Goal: Communication & Community: Ask a question

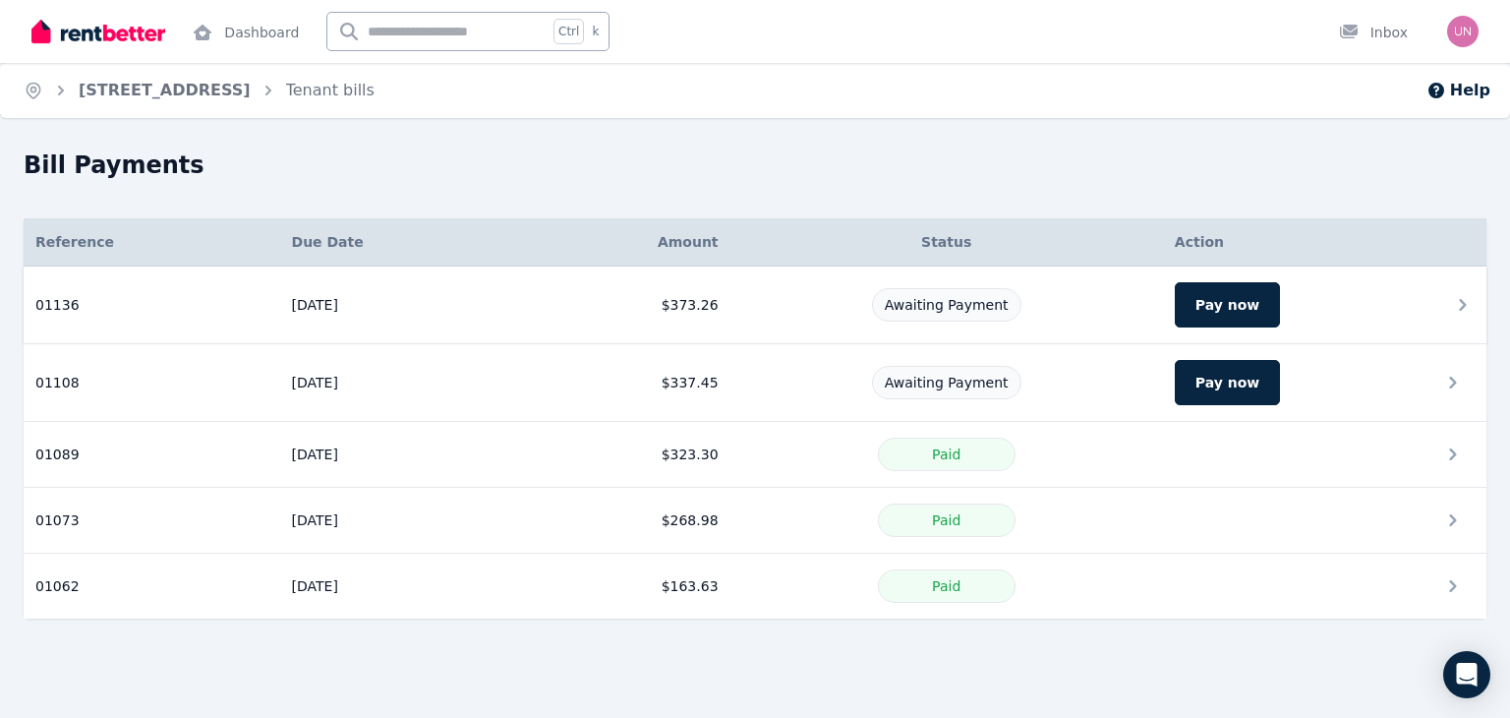
click at [941, 306] on span "Awaiting Payment" at bounding box center [947, 305] width 124 height 16
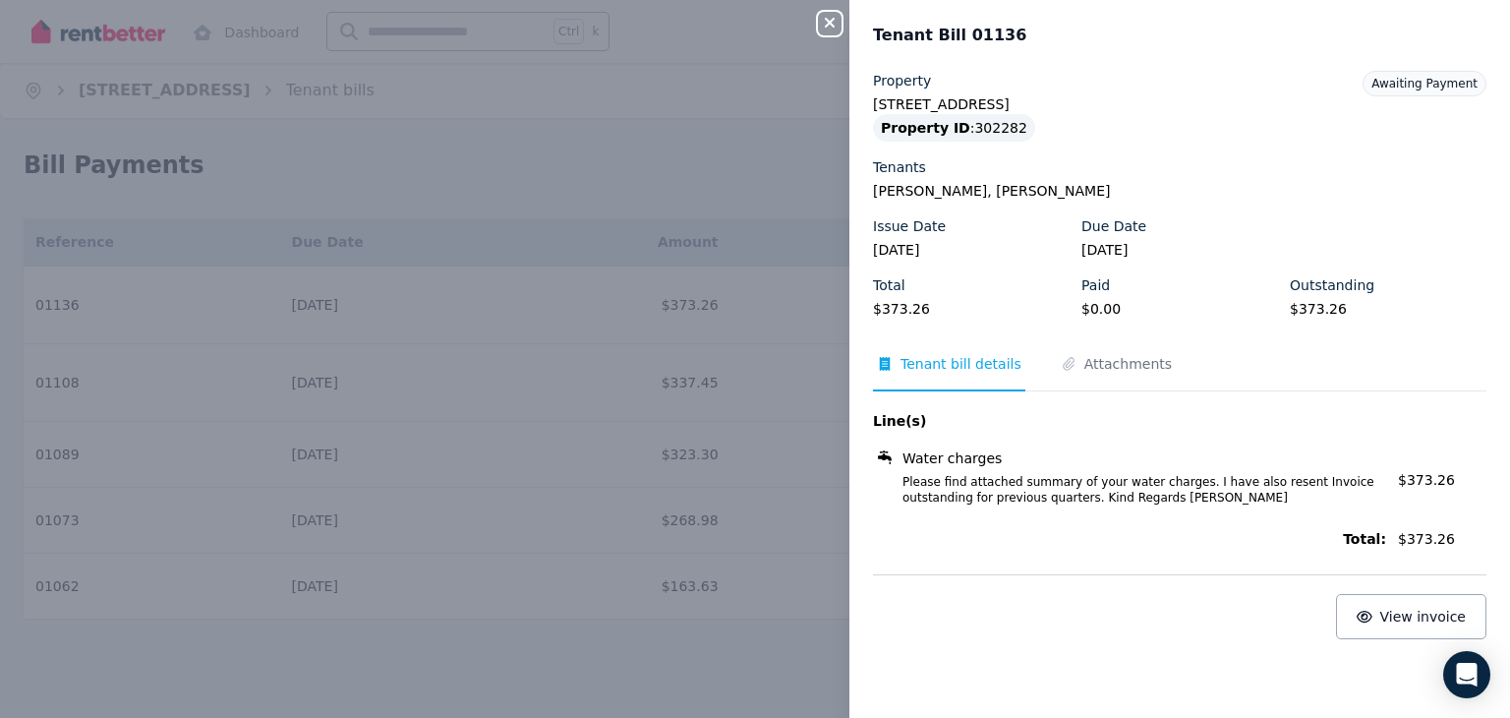
click at [755, 149] on div "Close panel Tenant Bill 01136 Property [STREET_ADDRESS] Property ID : 302282 Te…" at bounding box center [755, 359] width 1510 height 718
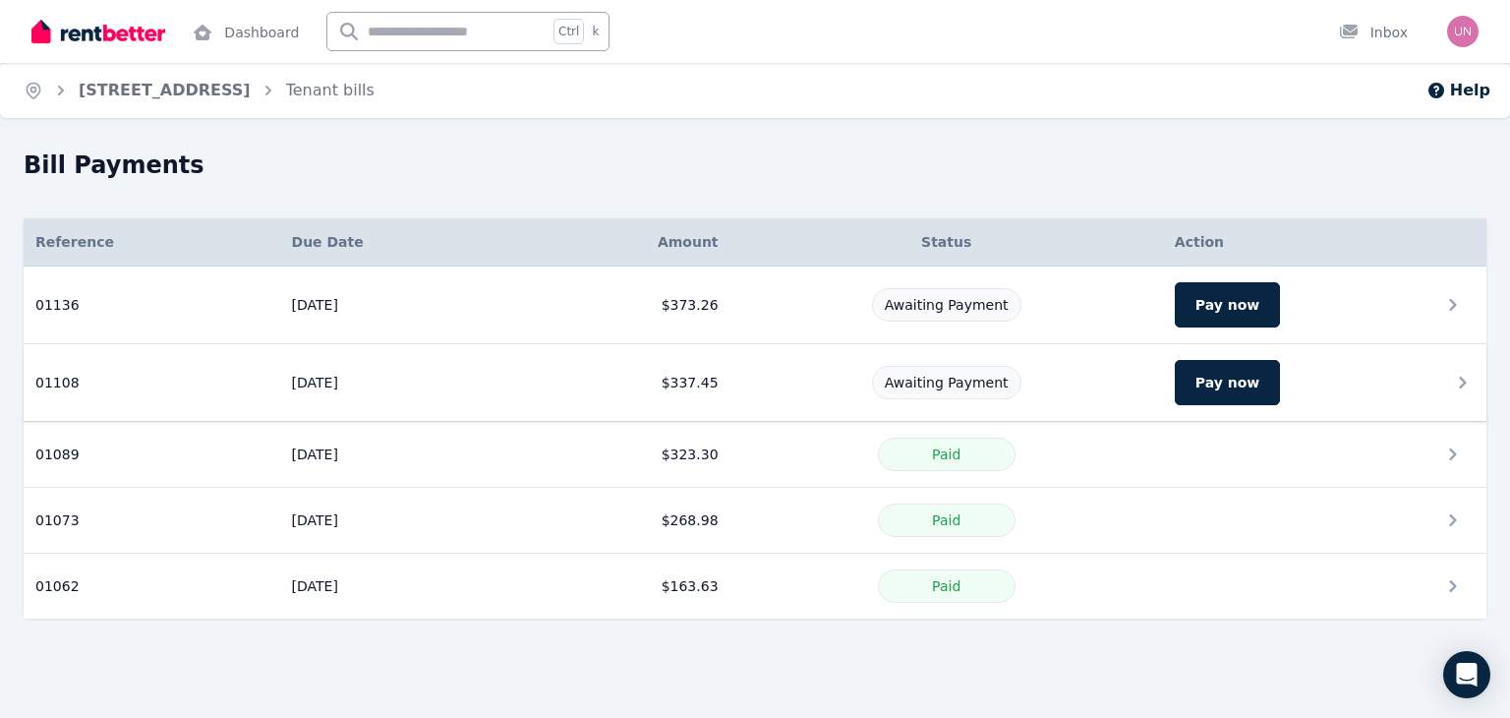
click at [963, 369] on div "Awaiting Payment" at bounding box center [946, 382] width 149 height 33
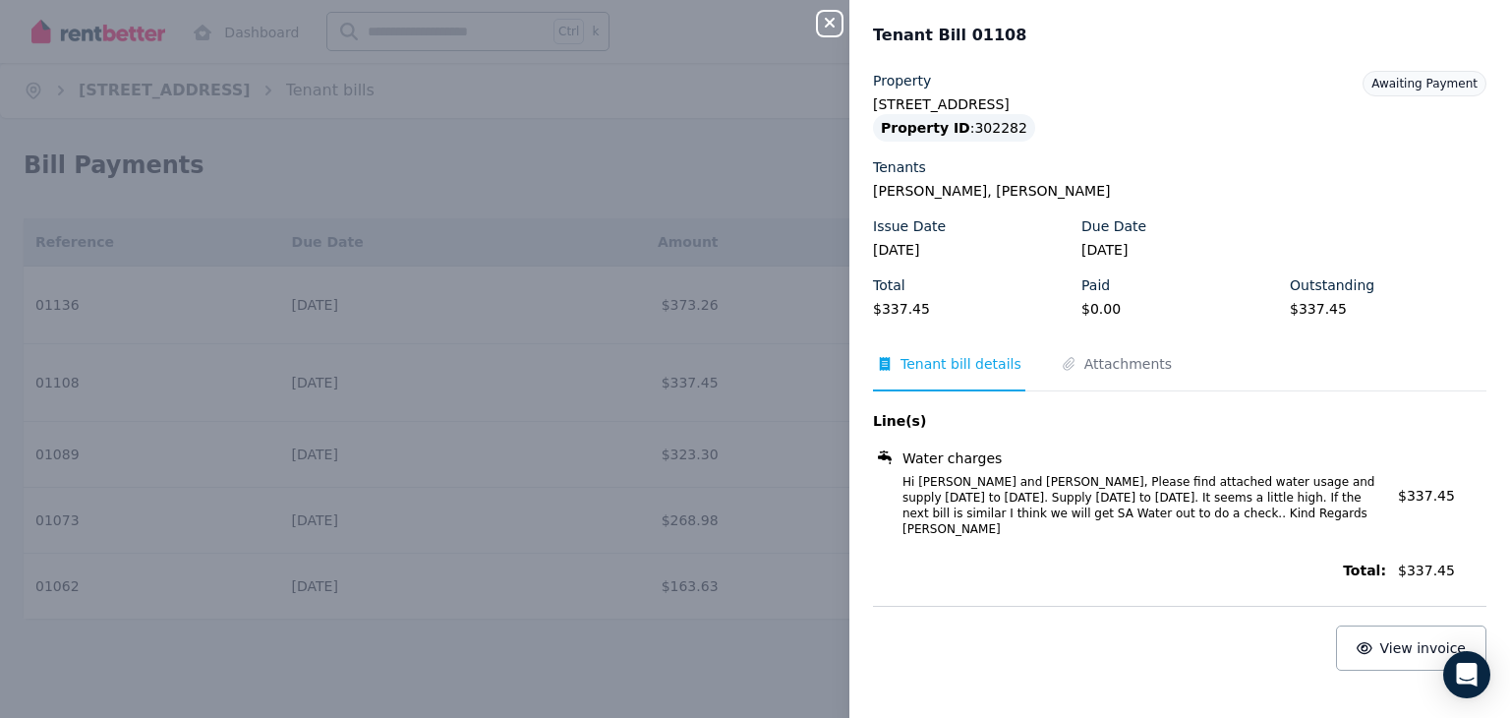
click at [786, 188] on div "Close panel Tenant Bill 01108 Property [STREET_ADDRESS] Property ID : 302282 Te…" at bounding box center [755, 359] width 1510 height 718
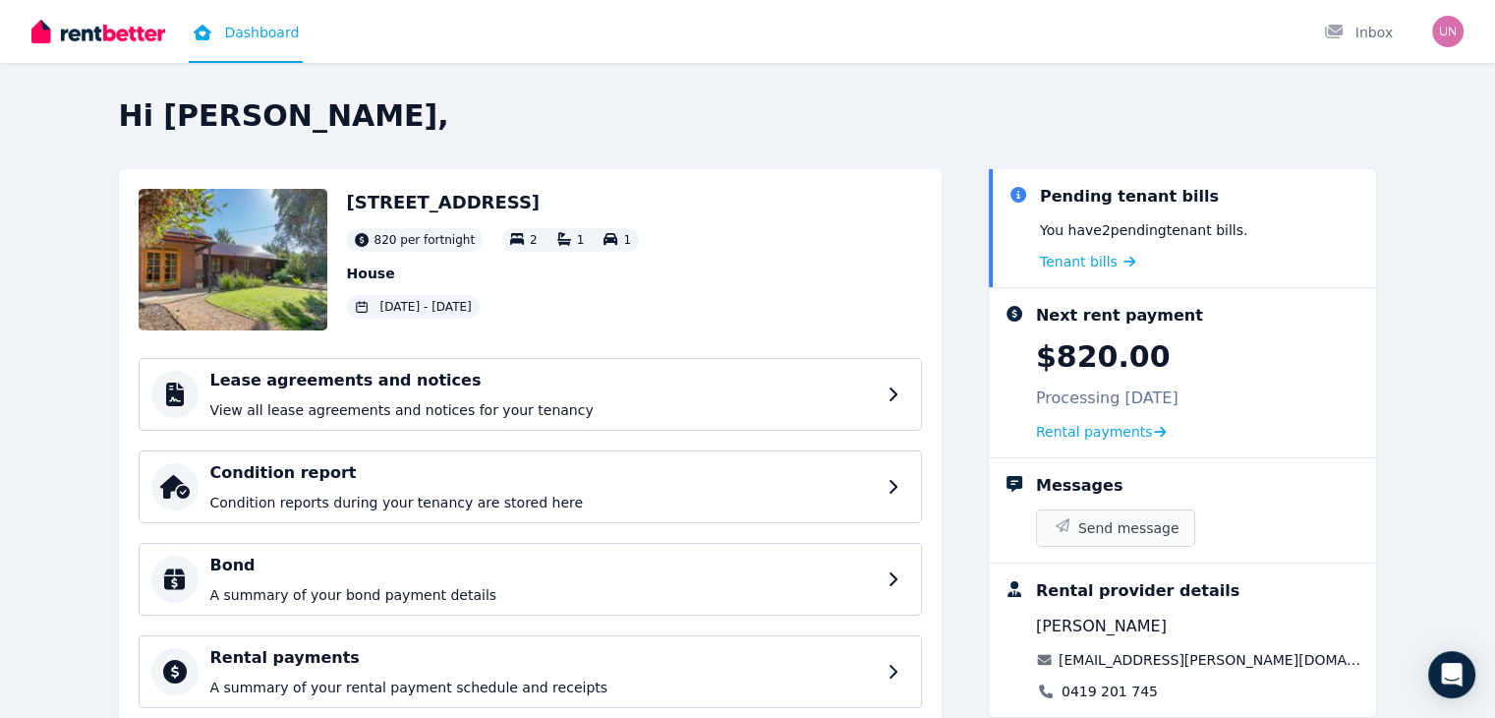
click at [1180, 524] on span "Send message" at bounding box center [1128, 528] width 101 height 20
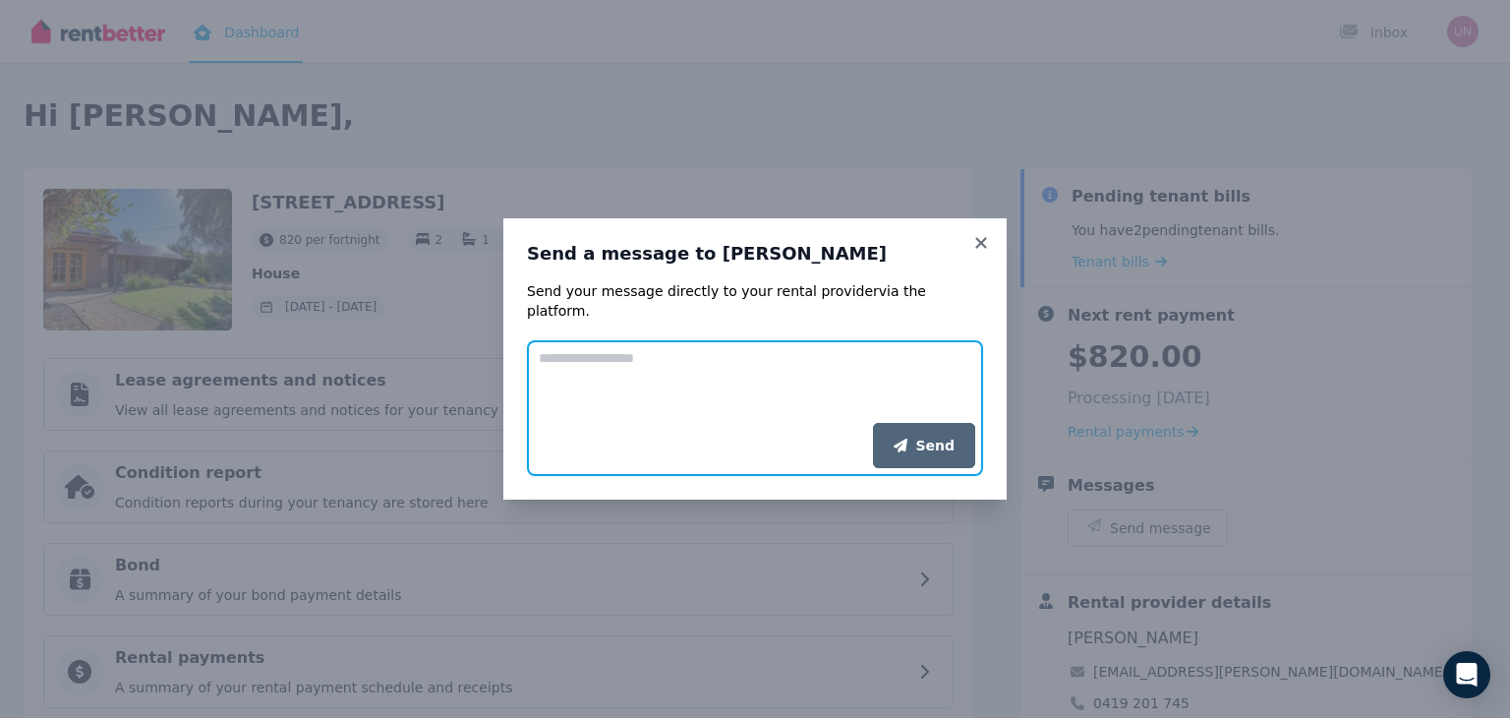
click at [608, 358] on textarea "Add your message" at bounding box center [755, 381] width 456 height 83
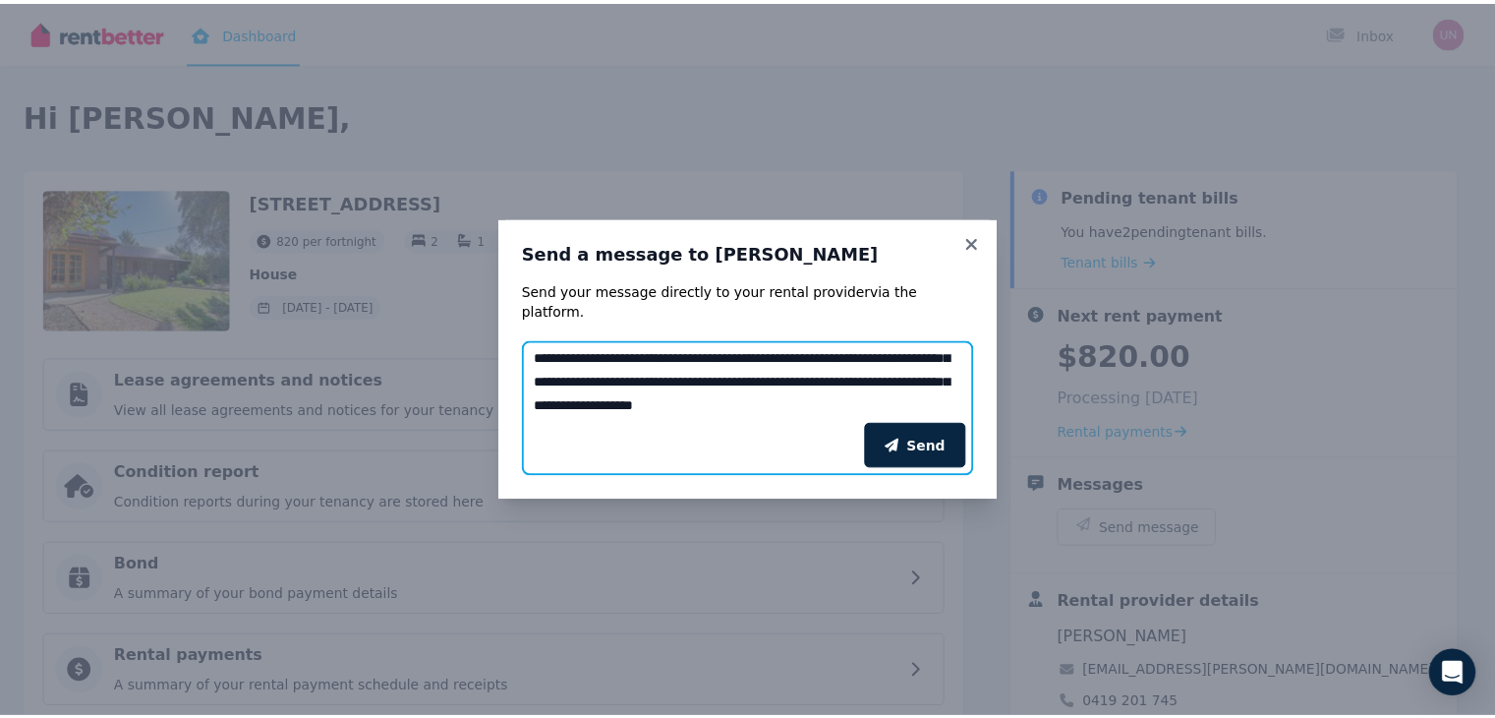
scroll to position [133, 0]
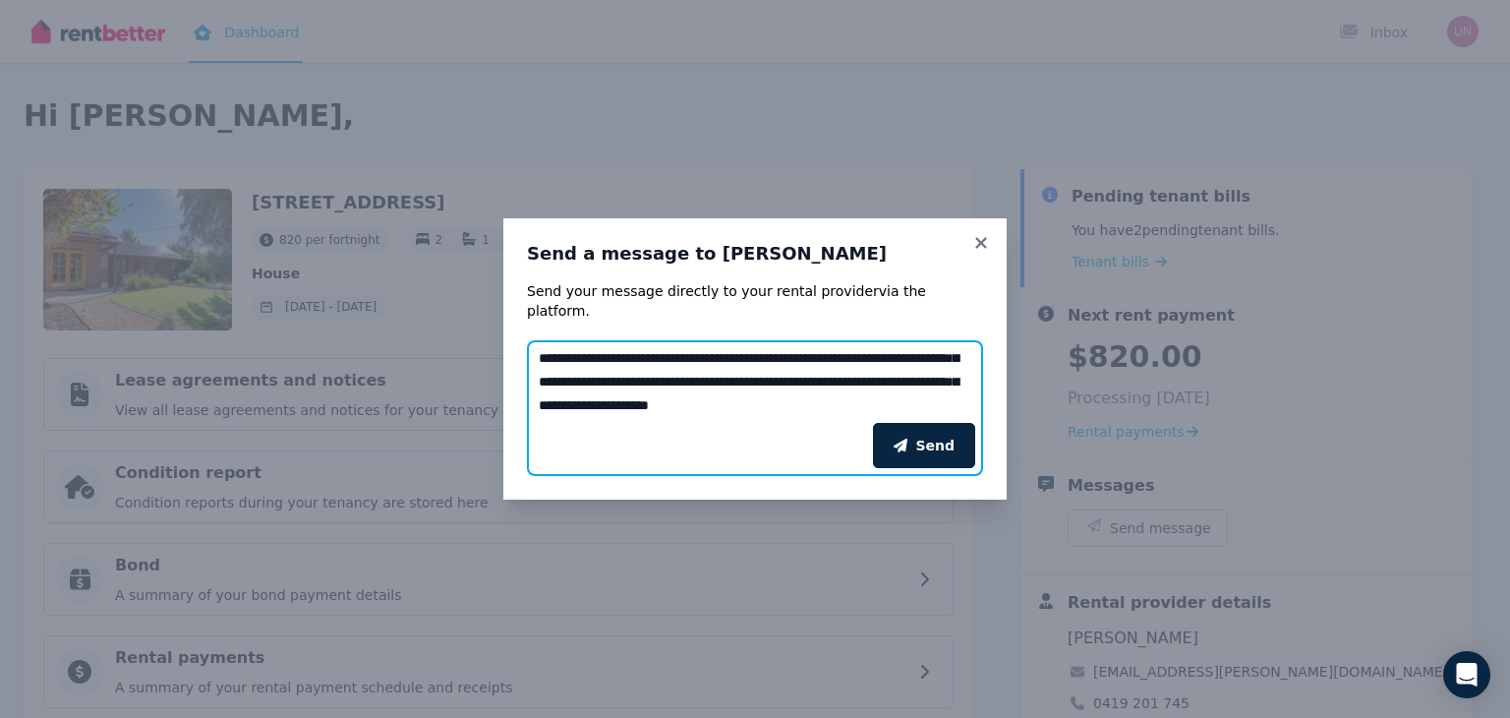
type textarea "**********"
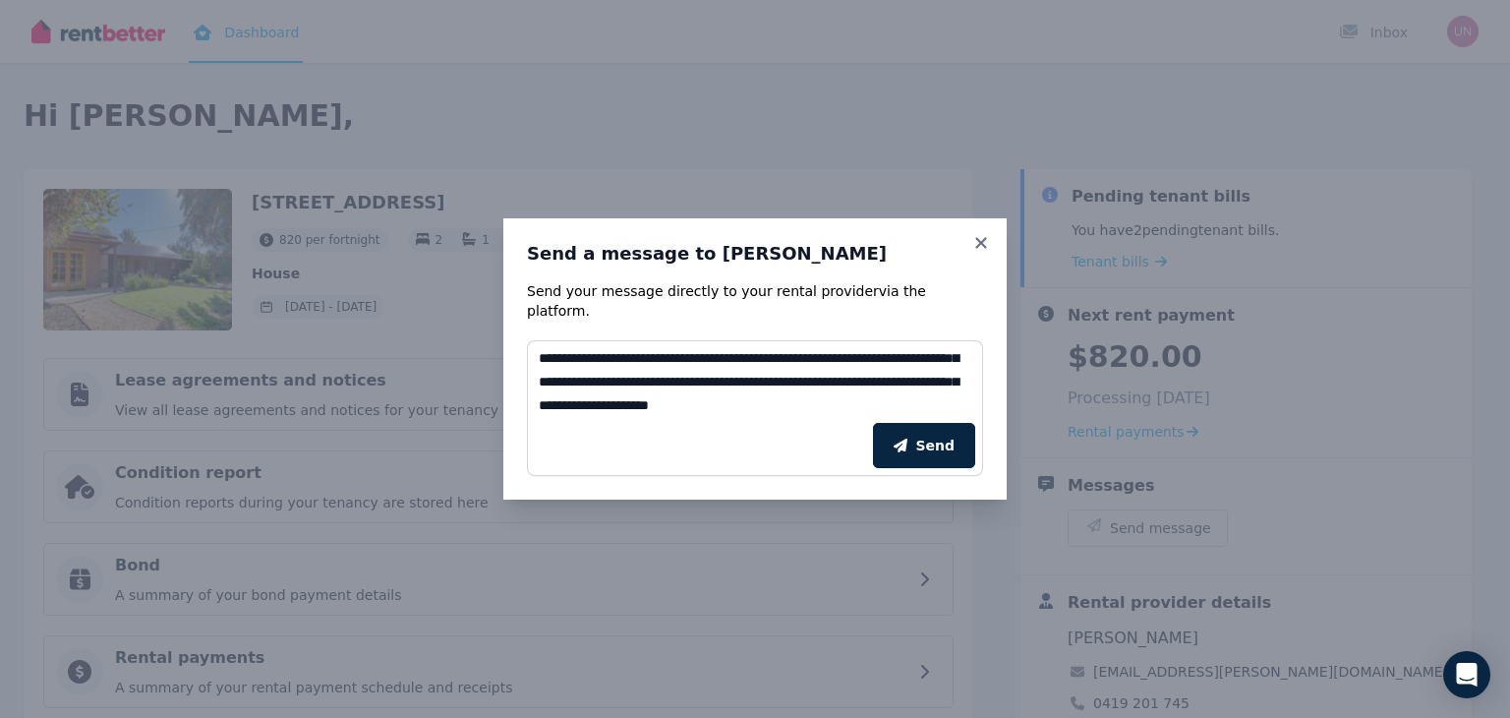
click at [924, 461] on div "Send" at bounding box center [755, 445] width 456 height 61
click at [938, 426] on button "Send" at bounding box center [924, 445] width 102 height 45
